Goal: Information Seeking & Learning: Learn about a topic

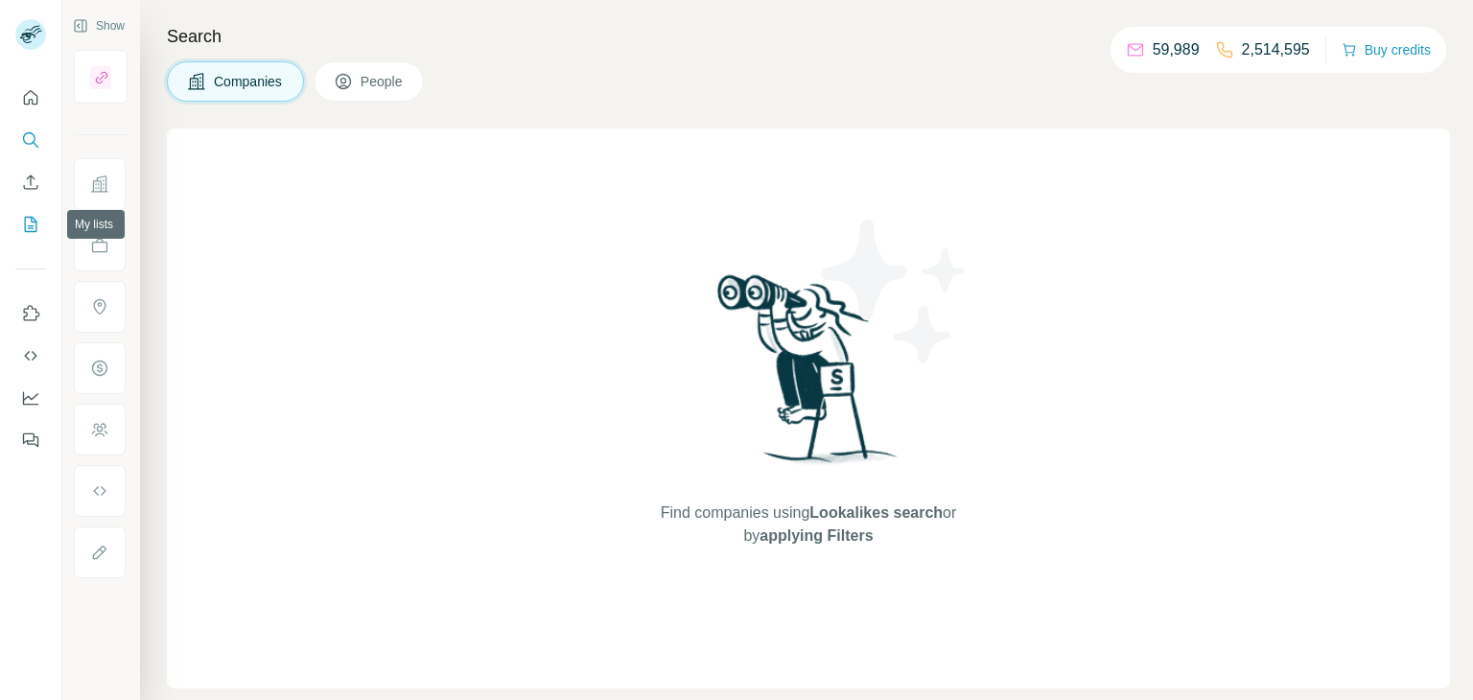
click at [31, 215] on icon "My lists" at bounding box center [30, 224] width 19 height 19
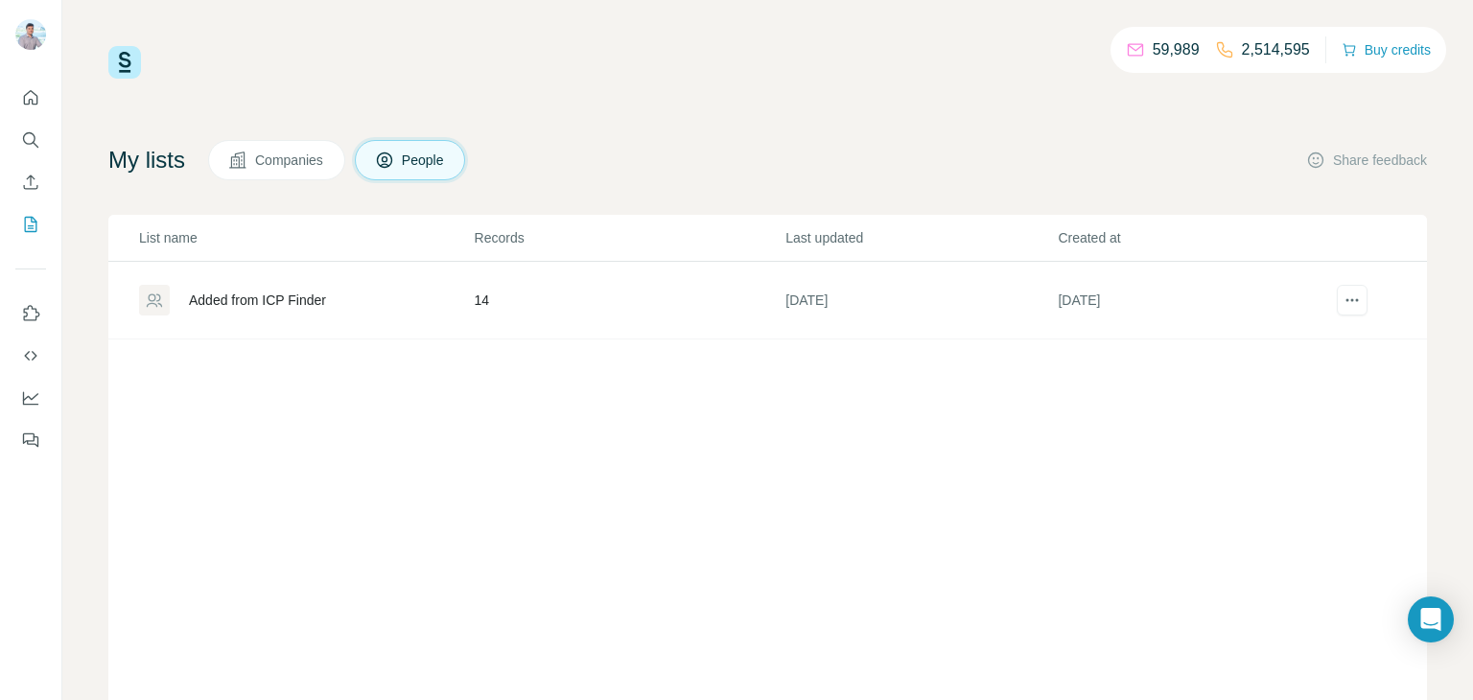
click at [302, 171] on button "Companies" at bounding box center [276, 160] width 137 height 40
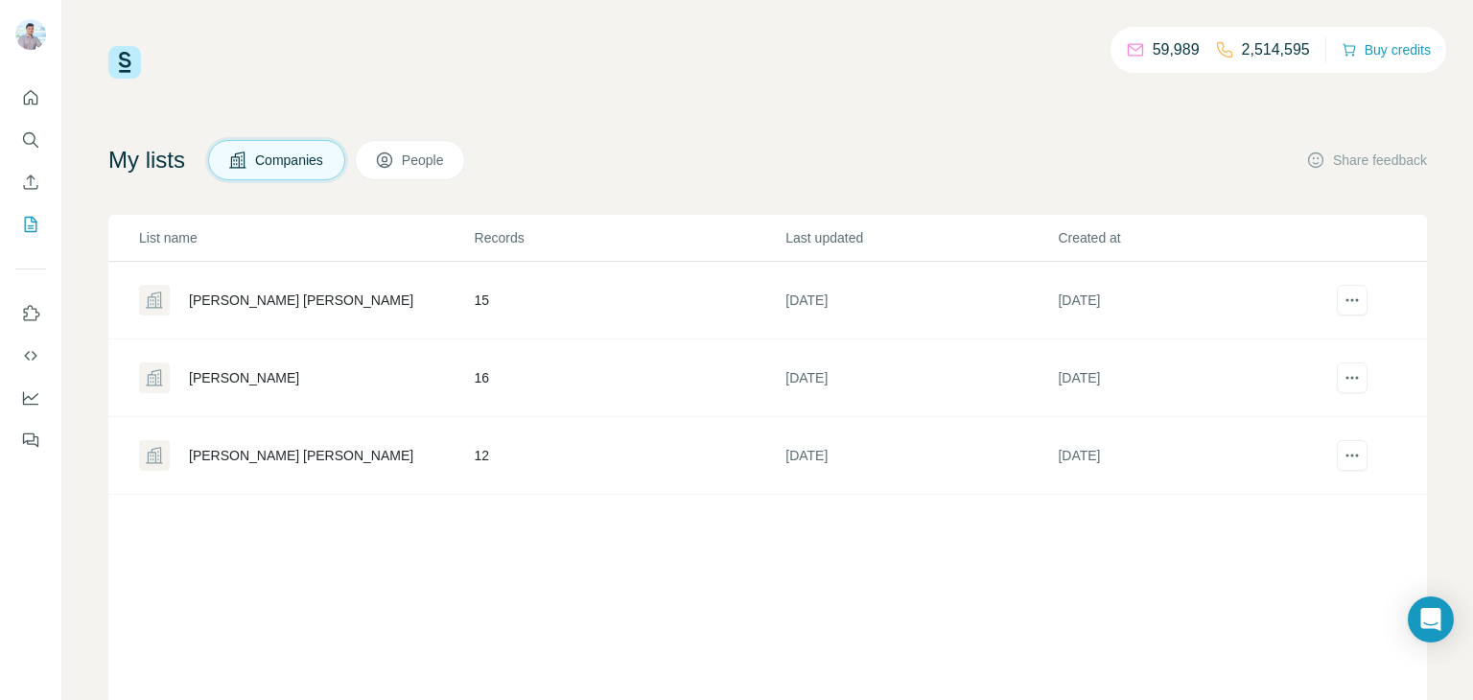
click at [209, 373] on div "Brins BoB" at bounding box center [244, 377] width 110 height 19
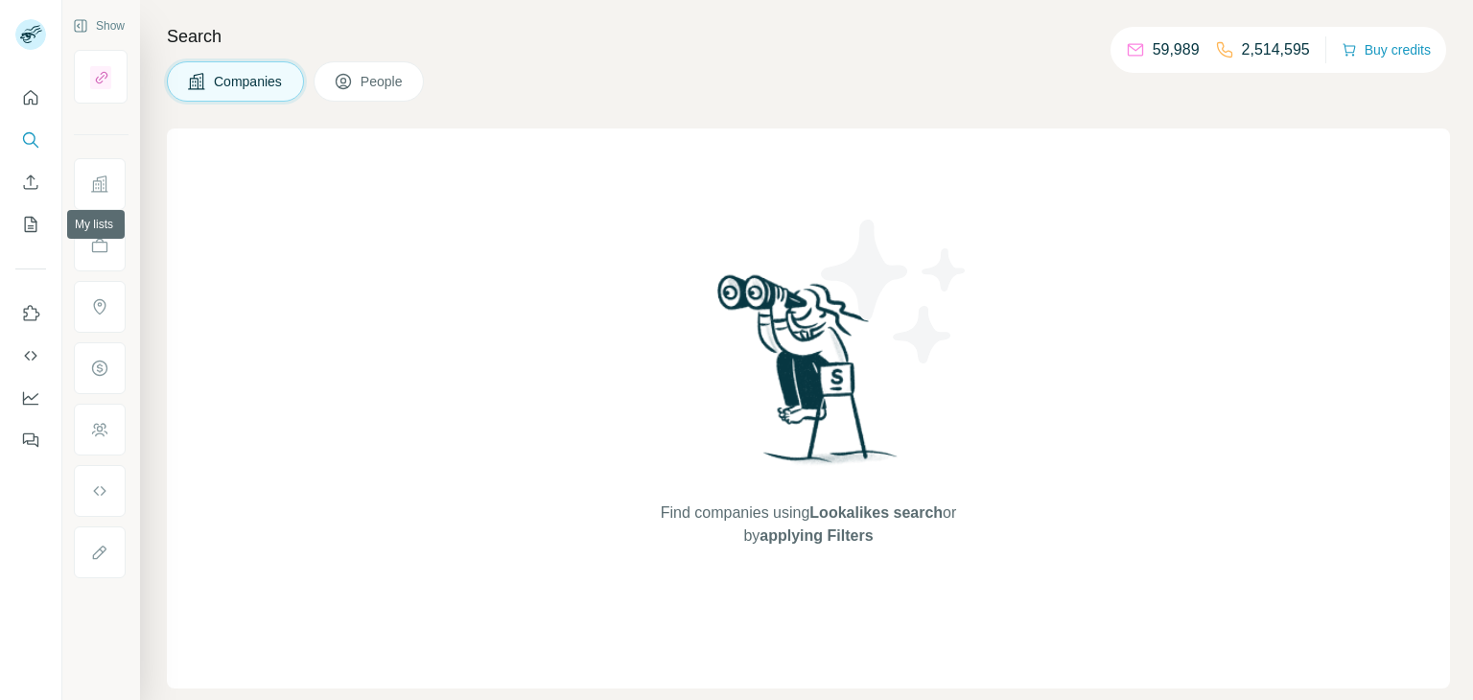
click at [6, 223] on div at bounding box center [30, 263] width 61 height 388
click at [23, 222] on icon "My lists" at bounding box center [30, 224] width 19 height 19
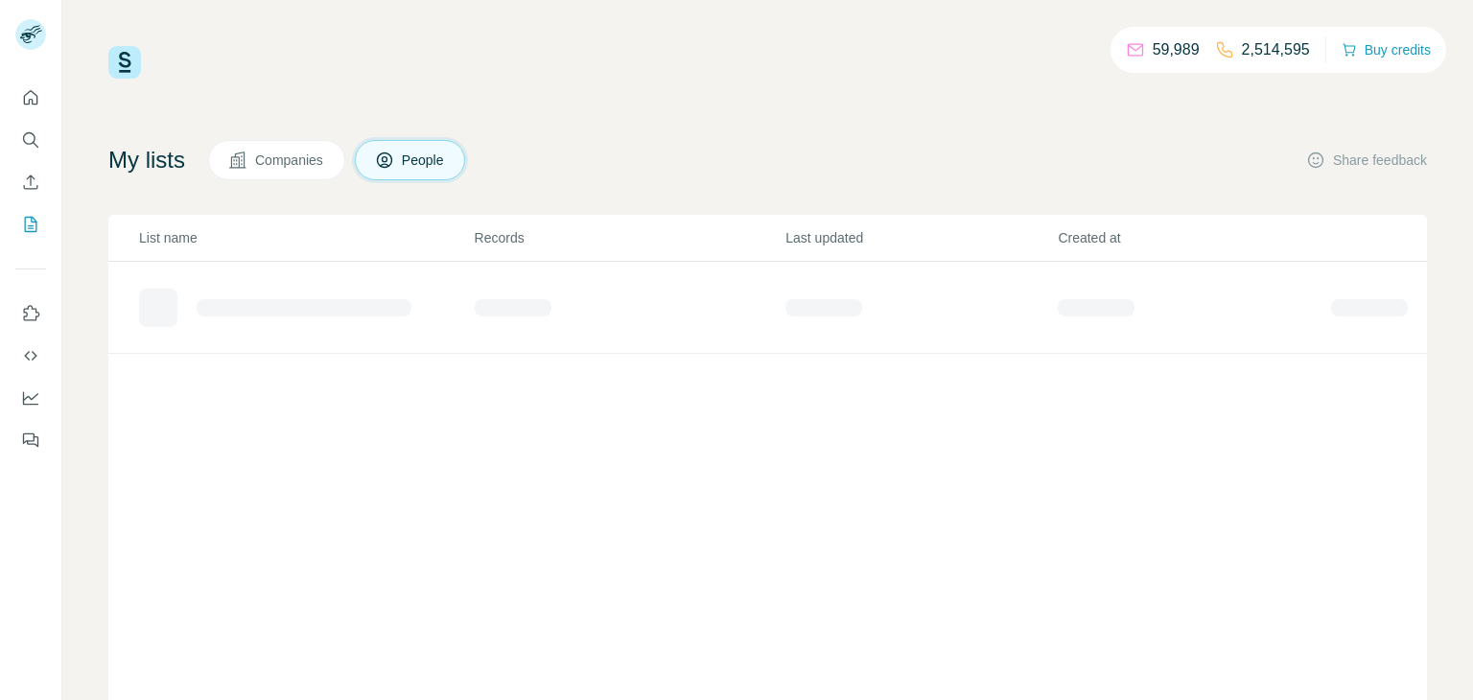
click at [293, 160] on span "Companies" at bounding box center [290, 160] width 70 height 19
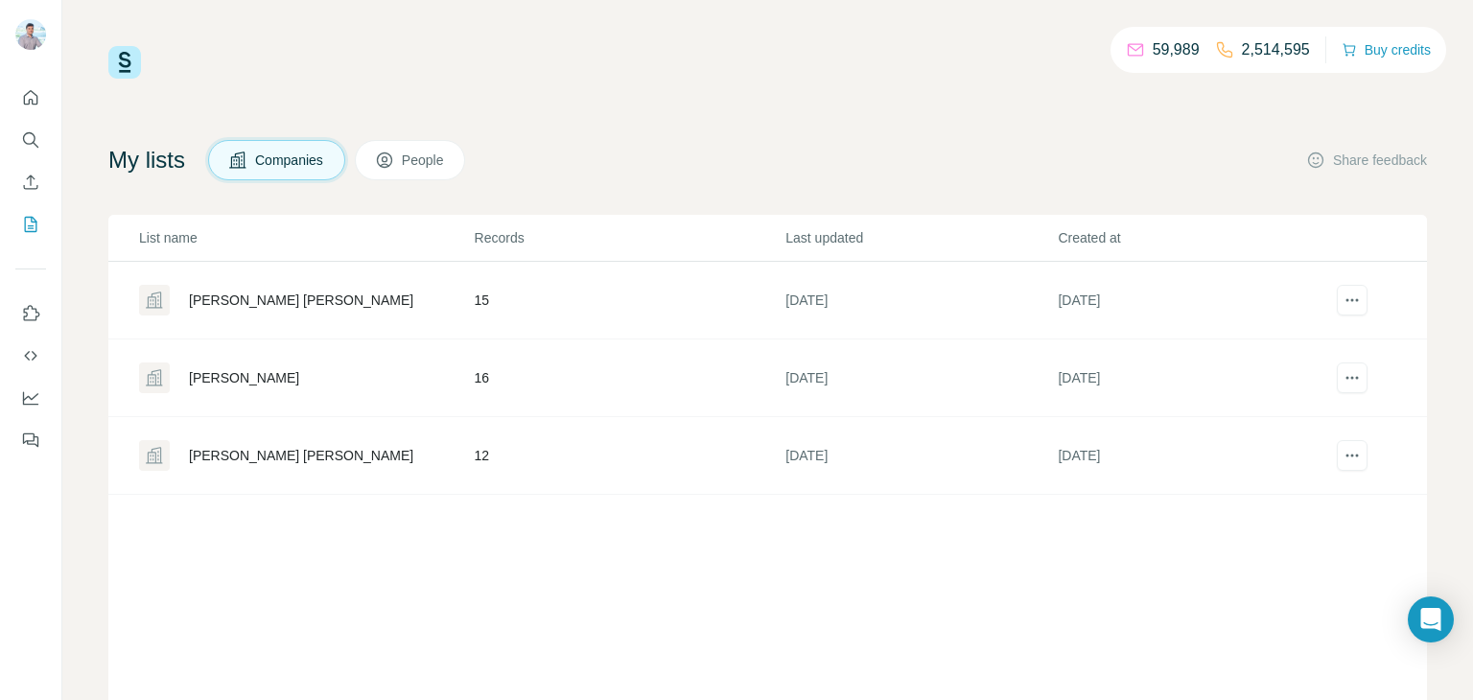
click at [210, 378] on div "Brins BoB" at bounding box center [244, 377] width 110 height 19
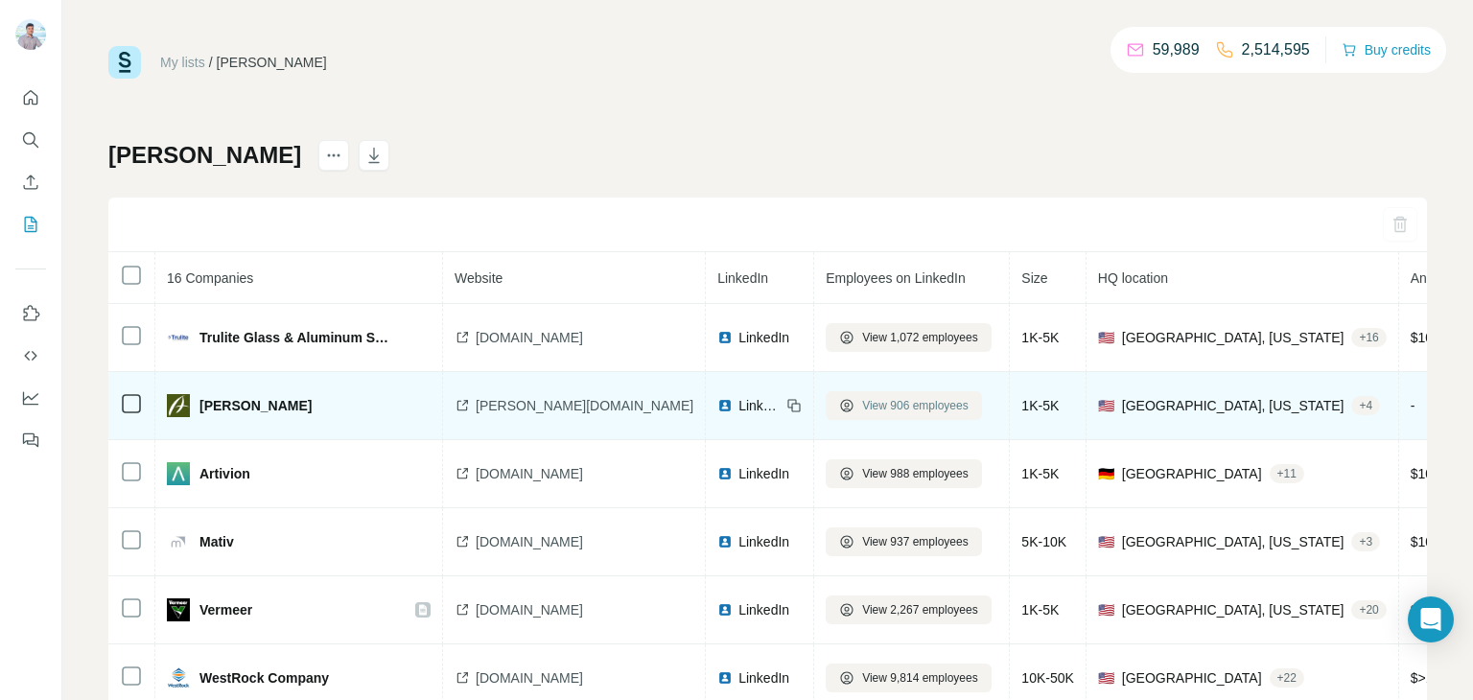
click at [864, 411] on span "View 906 employees" at bounding box center [915, 405] width 106 height 17
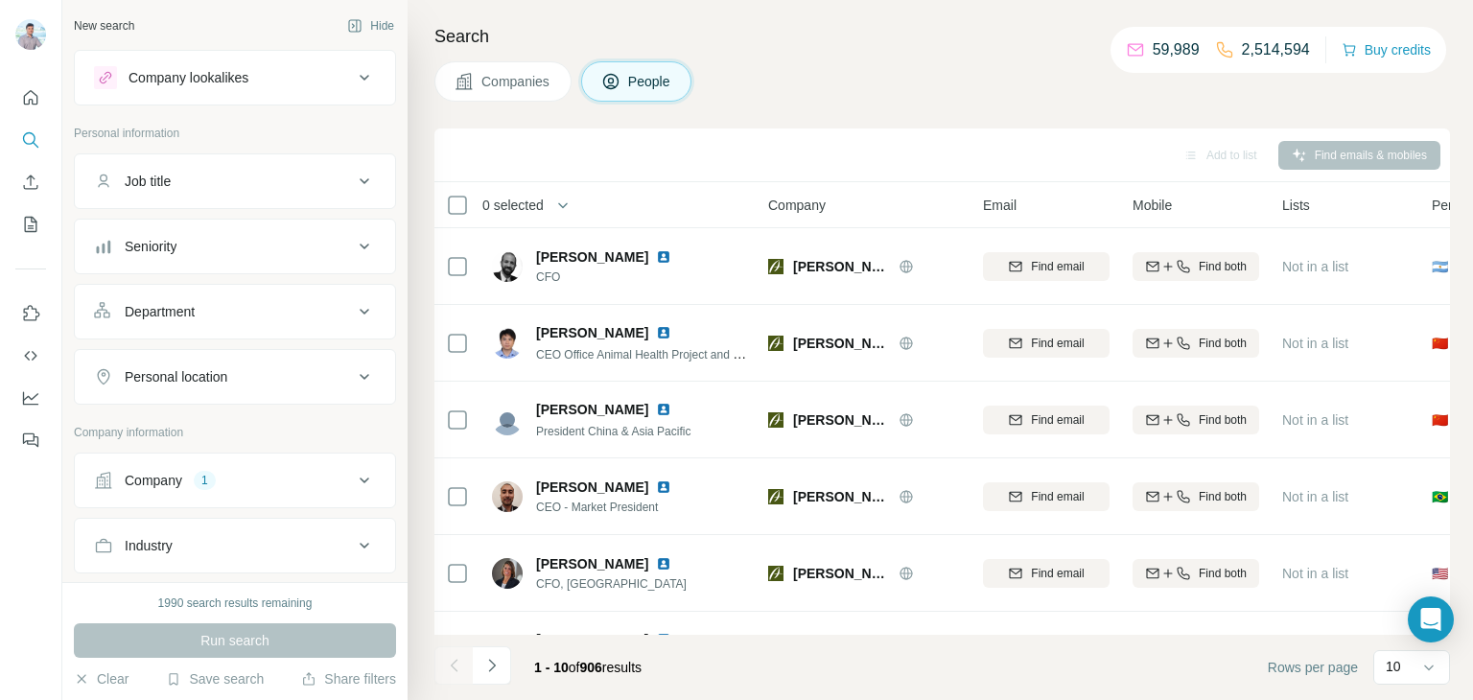
click at [239, 326] on button "Department" at bounding box center [235, 312] width 320 height 46
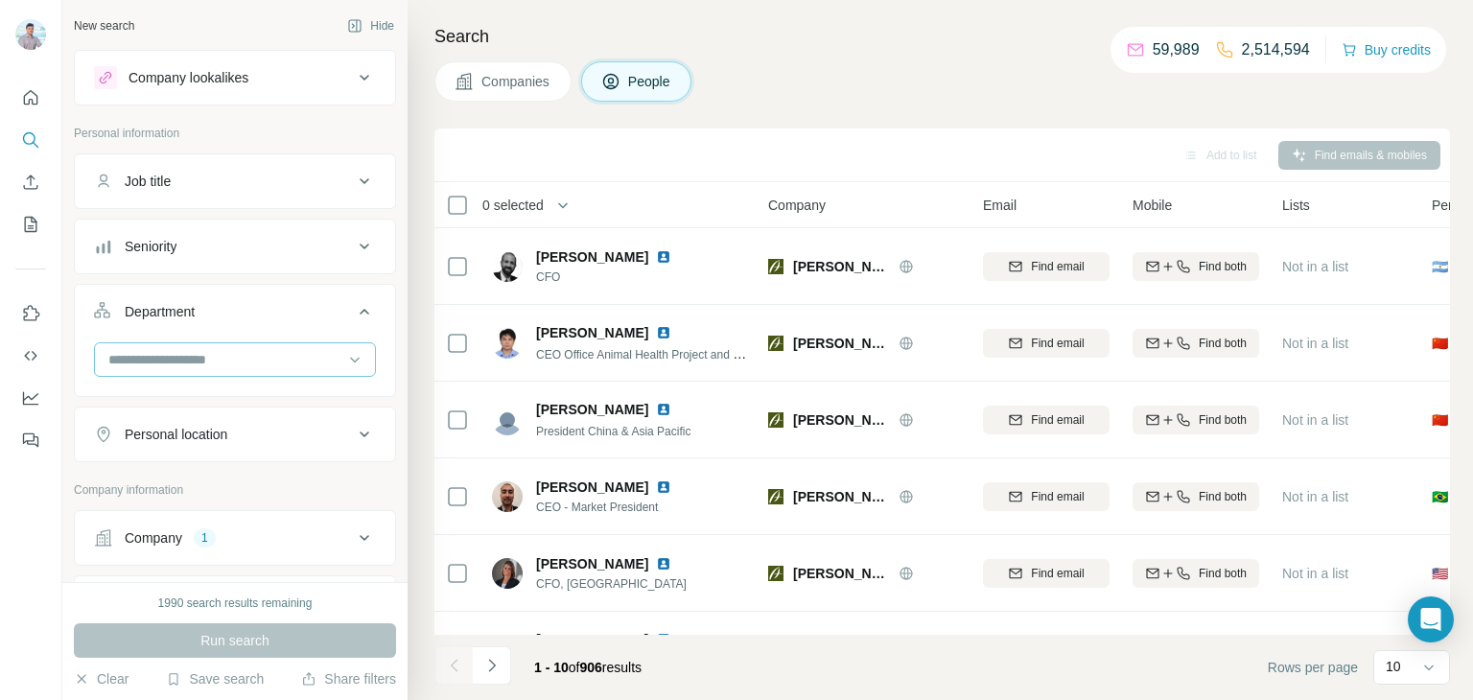
click at [370, 353] on div at bounding box center [235, 359] width 282 height 35
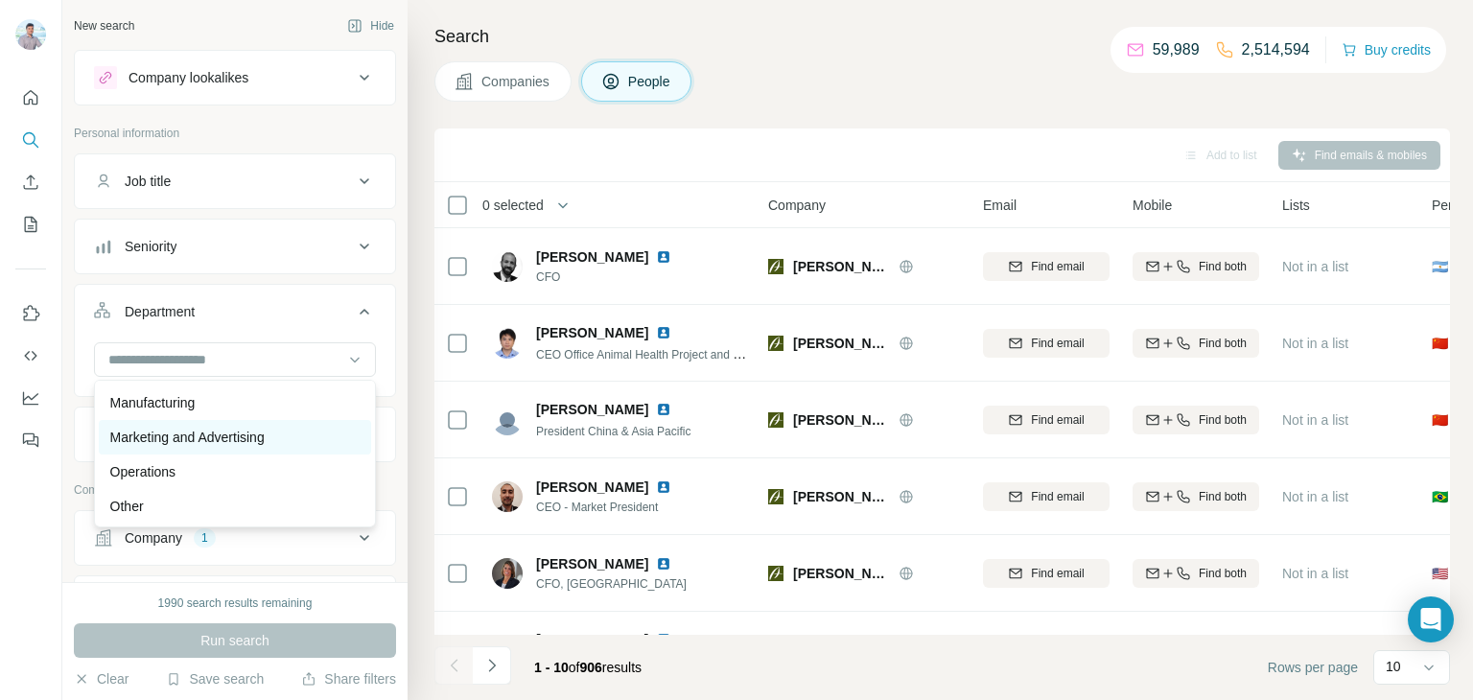
click at [179, 440] on p "Marketing and Advertising" at bounding box center [187, 437] width 154 height 19
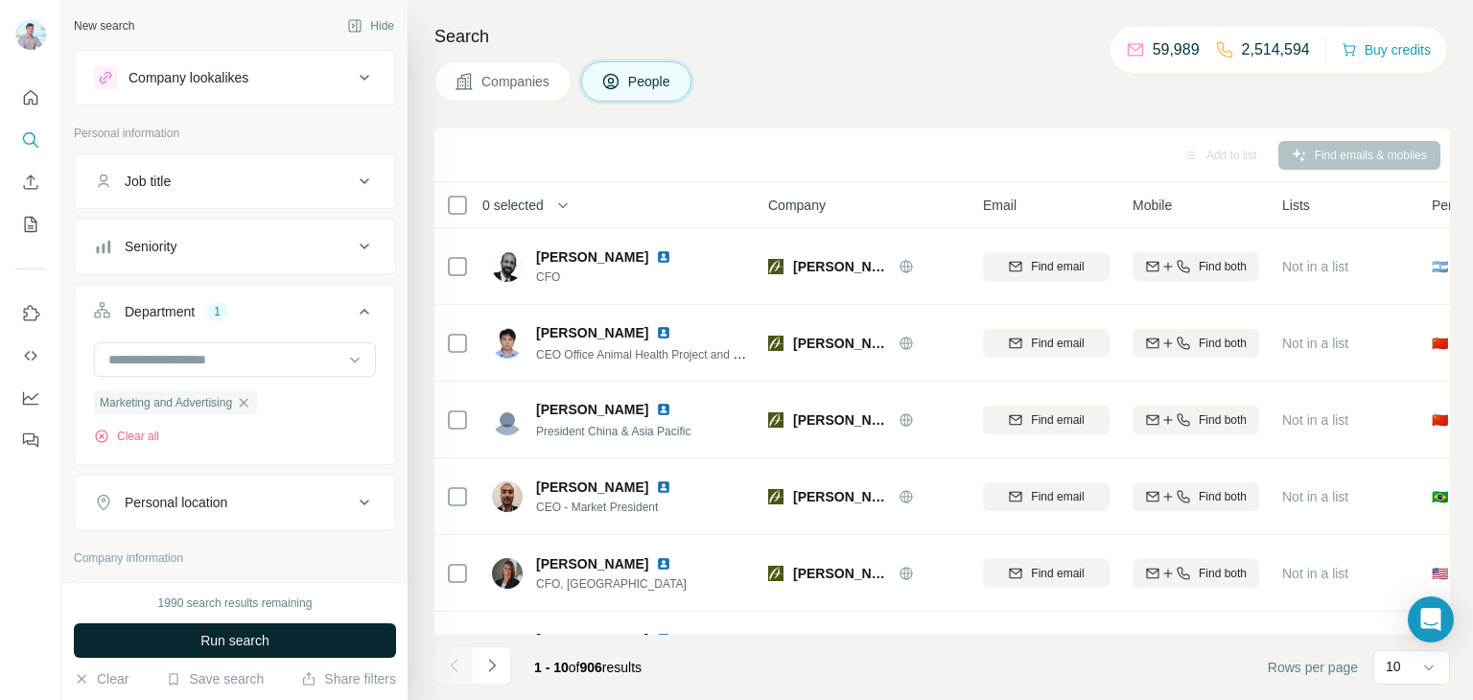
click at [271, 643] on button "Run search" at bounding box center [235, 640] width 322 height 35
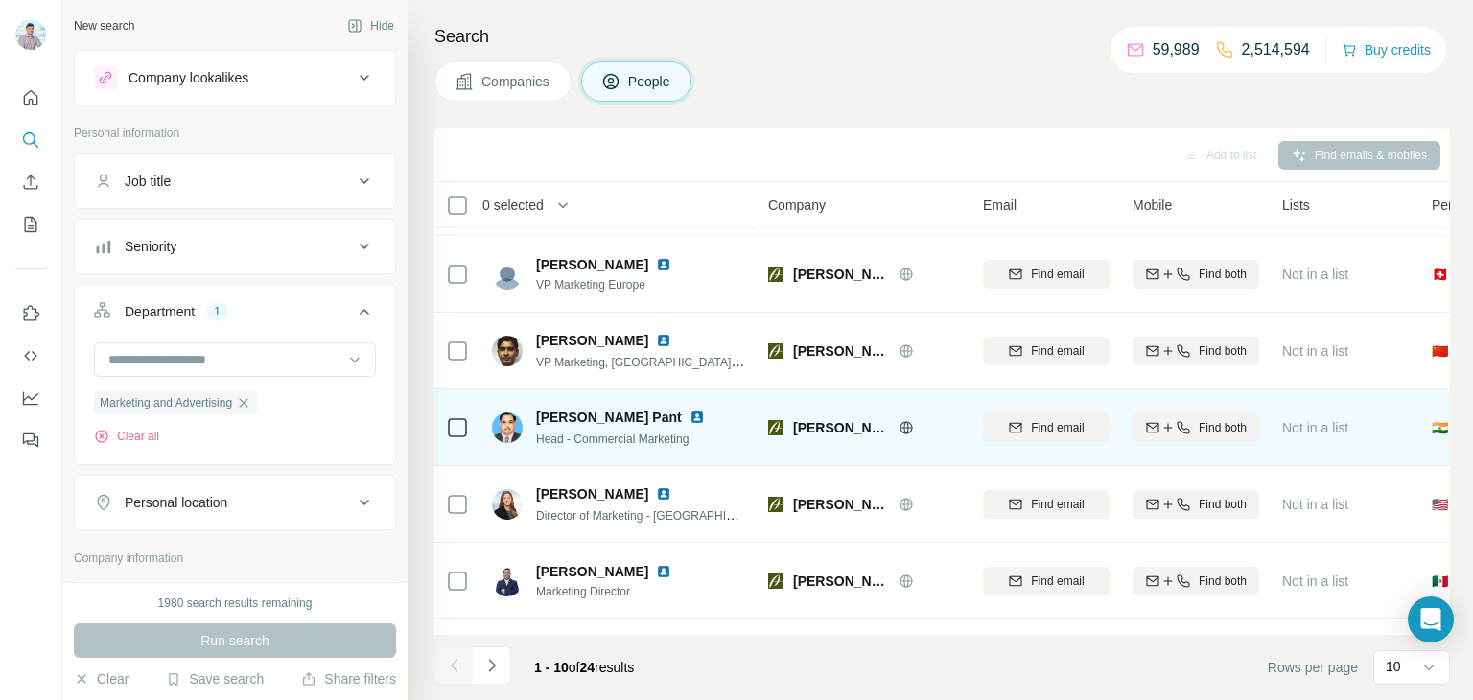
scroll to position [121, 0]
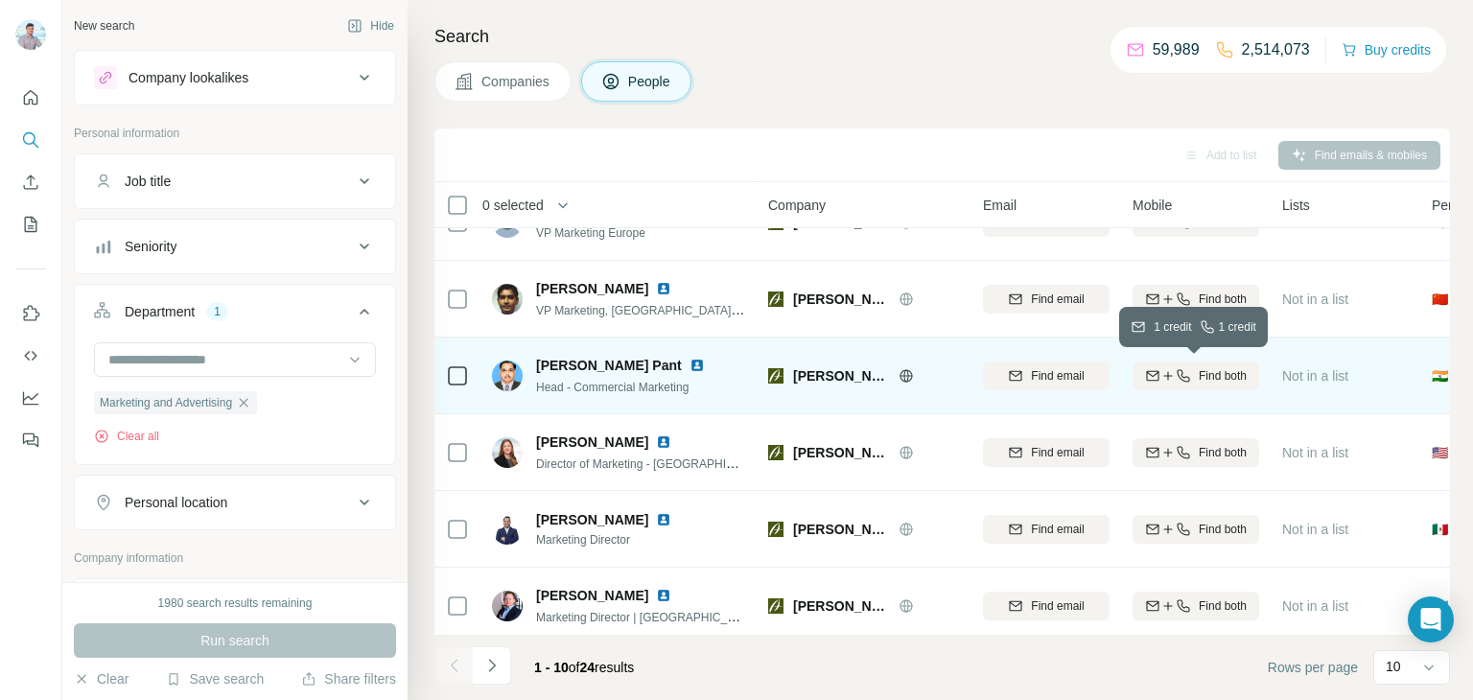
click at [1212, 377] on span "Find both" at bounding box center [1223, 375] width 48 height 17
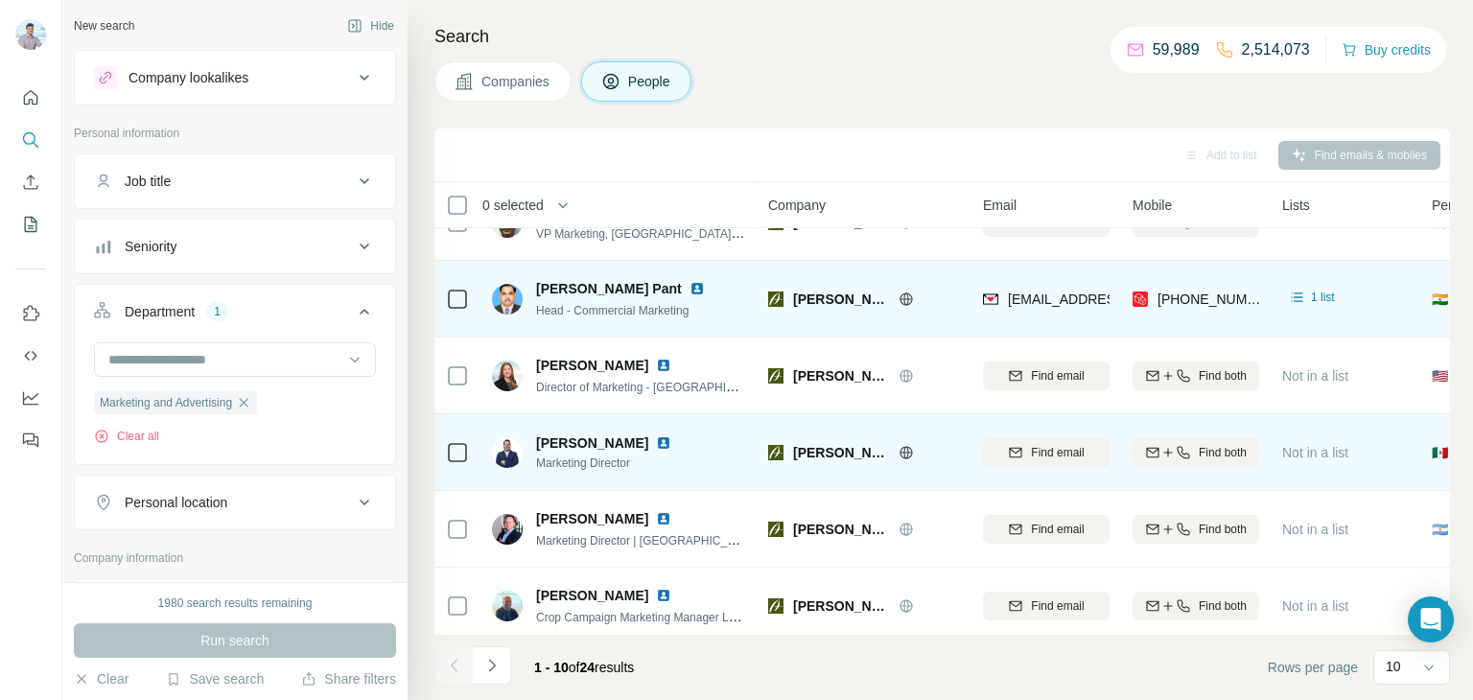
scroll to position [211, 0]
